Goal: Information Seeking & Learning: Find specific fact

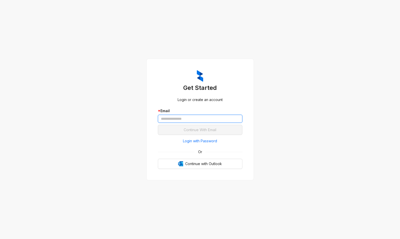
click at [165, 117] on input "text" at bounding box center [200, 119] width 84 height 8
click at [186, 140] on span "Login with Password" at bounding box center [200, 141] width 34 height 6
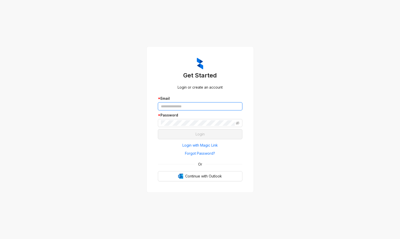
click at [182, 109] on input "text" at bounding box center [200, 106] width 84 height 8
type input "**********"
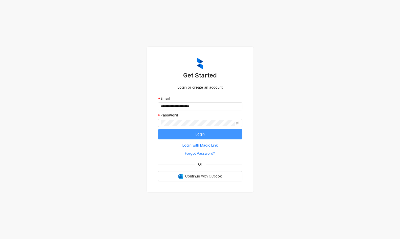
click at [196, 135] on span "Login" at bounding box center [199, 134] width 9 height 6
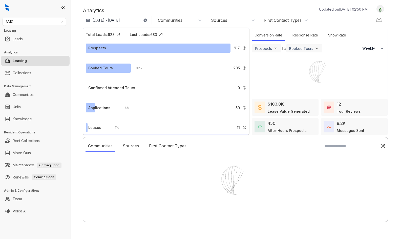
select select "******"
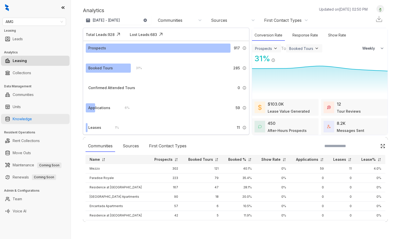
click at [32, 120] on link "Knowledge" at bounding box center [22, 119] width 19 height 10
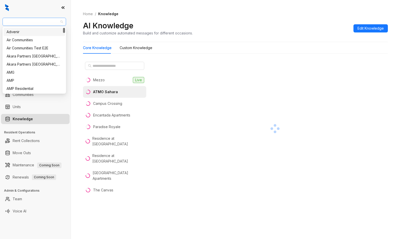
click at [21, 22] on span "AMG" at bounding box center [34, 22] width 57 height 8
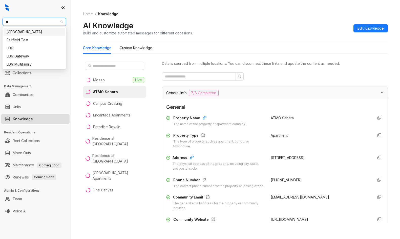
type input "***"
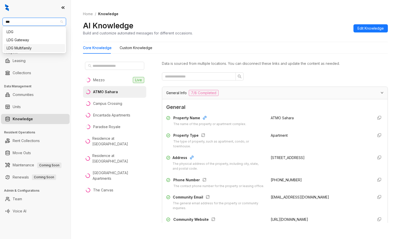
click at [23, 47] on div "LDG Multifamily" at bounding box center [34, 48] width 55 height 6
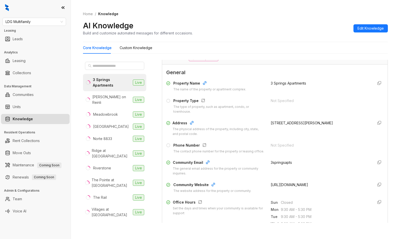
scroll to position [76, 0]
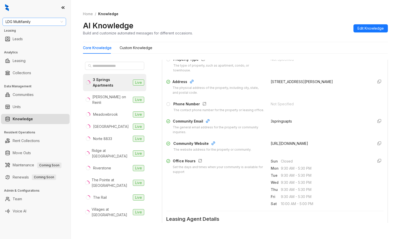
click at [40, 21] on span "LDG Multifamily" at bounding box center [34, 22] width 57 height 8
type input "*****"
click at [25, 40] on div "Magnolia Capital (Yardi)" at bounding box center [34, 40] width 55 height 6
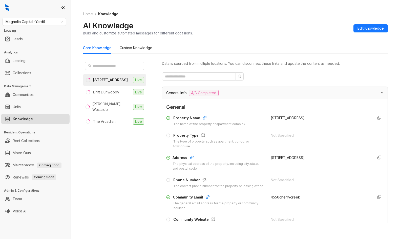
click at [0, 36] on html "Magnolia Capital (Yardi) Leasing Leads Analytics Leasing Collections Data Manag…" at bounding box center [200, 119] width 400 height 239
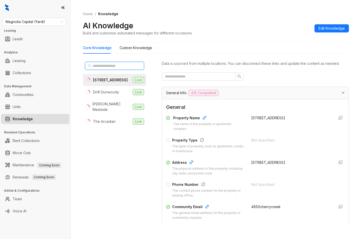
click at [114, 65] on input "text" at bounding box center [115, 66] width 45 height 6
click at [47, 24] on span "Magnolia Capital (Yardi)" at bounding box center [34, 22] width 57 height 8
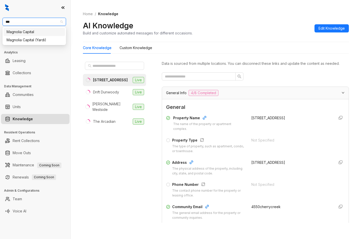
type input "****"
click at [35, 34] on div "Magnolia Capital" at bounding box center [34, 32] width 55 height 6
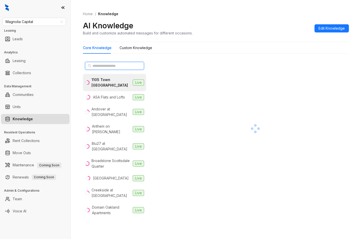
drag, startPoint x: 113, startPoint y: 66, endPoint x: 107, endPoint y: 63, distance: 6.9
click at [113, 66] on input "text" at bounding box center [115, 66] width 45 height 6
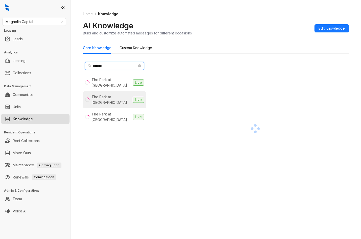
type input "*******"
click at [104, 94] on div "The Park at [GEOGRAPHIC_DATA]" at bounding box center [111, 99] width 39 height 11
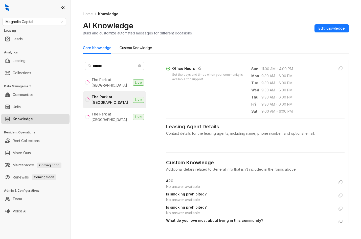
scroll to position [329, 0]
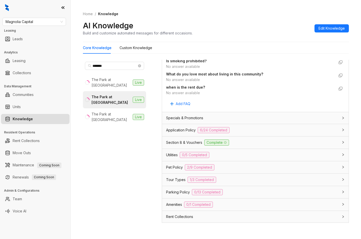
click at [235, 121] on div "Specials & Promotions" at bounding box center [255, 118] width 187 height 12
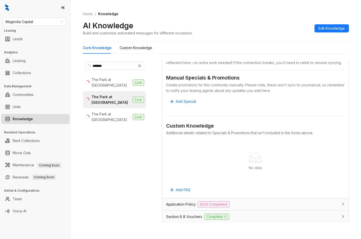
scroll to position [455, 0]
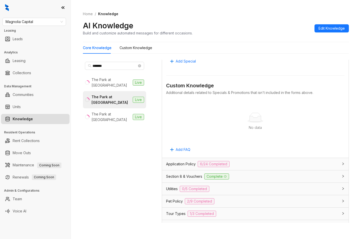
click at [237, 179] on div "Section 8 & Vouchers Complete" at bounding box center [252, 176] width 172 height 6
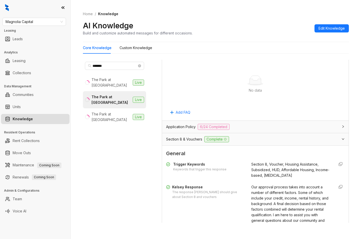
scroll to position [531, 0]
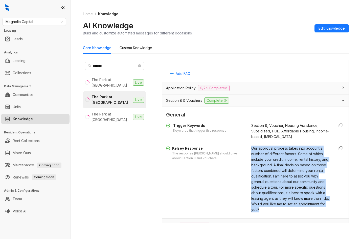
drag, startPoint x: 246, startPoint y: 156, endPoint x: 286, endPoint y: 216, distance: 73.0
click at [286, 212] on div "[PERSON_NAME] Response The response [PERSON_NAME] should give about Section 8 a…" at bounding box center [255, 178] width 179 height 67
copy span "Our approval process takes into account a number of different factors. Some of …"
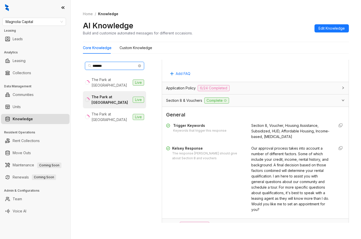
drag, startPoint x: 109, startPoint y: 67, endPoint x: 75, endPoint y: 67, distance: 33.9
click at [75, 67] on div "Home / Knowledge AI Knowledge Build and customize automated messages for differ…" at bounding box center [216, 119] width 290 height 239
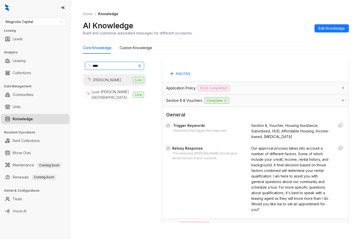
type input "****"
click at [101, 80] on div "[PERSON_NAME]" at bounding box center [107, 80] width 28 height 6
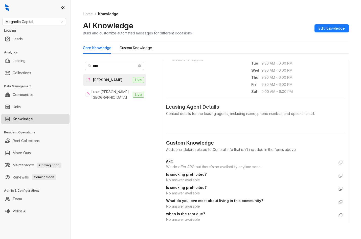
scroll to position [278, 0]
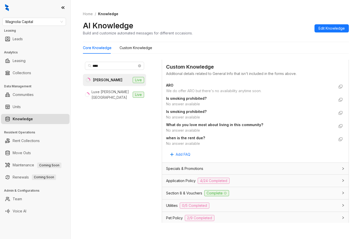
click at [244, 192] on div "Section 8 & Vouchers Complete" at bounding box center [252, 193] width 172 height 6
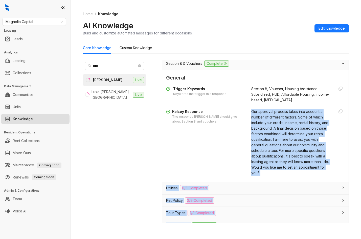
scroll to position [440, 0]
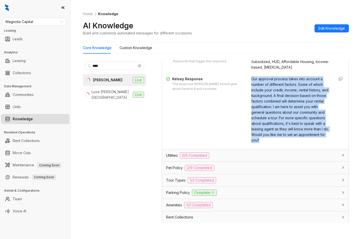
drag, startPoint x: 247, startPoint y: 164, endPoint x: 289, endPoint y: 145, distance: 46.5
click at [289, 145] on div "General Trigger Keywords Keywords that trigger this response Section 8, Voucher…" at bounding box center [255, 93] width 187 height 112
copy span "Our approval process takes into account a number of different factors. Some of …"
